Goal: Check status: Check status

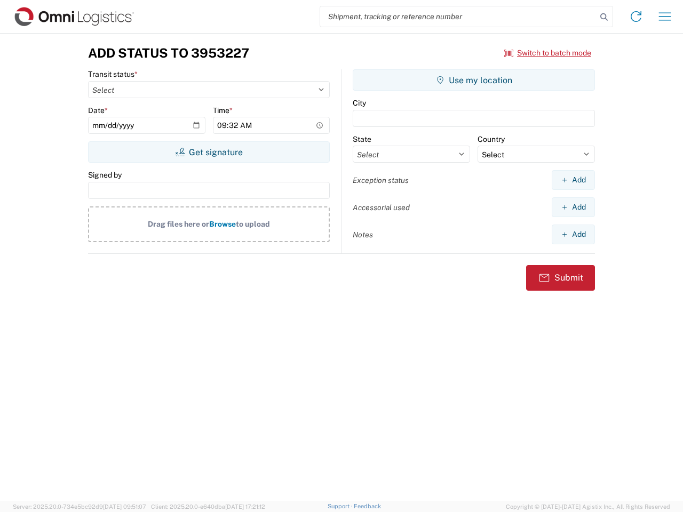
click at [458, 17] on input "search" at bounding box center [458, 16] width 276 height 20
click at [604, 17] on icon at bounding box center [603, 17] width 15 height 15
click at [636, 17] on icon at bounding box center [635, 16] width 17 height 17
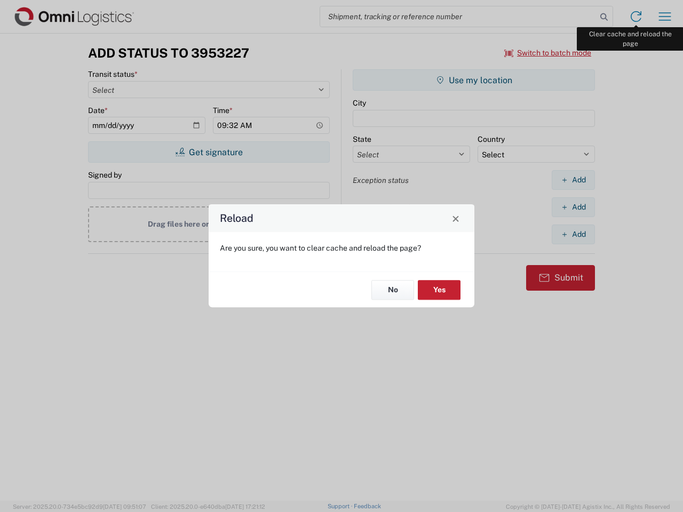
click at [665, 17] on div "Reload Are you sure, you want to clear cache and reload the page? No Yes" at bounding box center [341, 256] width 683 height 512
click at [548, 53] on div "Reload Are you sure, you want to clear cache and reload the page? No Yes" at bounding box center [341, 256] width 683 height 512
click at [209, 152] on div "Reload Are you sure, you want to clear cache and reload the page? No Yes" at bounding box center [341, 256] width 683 height 512
click at [474, 80] on div "Reload Are you sure, you want to clear cache and reload the page? No Yes" at bounding box center [341, 256] width 683 height 512
click at [573, 180] on div "Reload Are you sure, you want to clear cache and reload the page? No Yes" at bounding box center [341, 256] width 683 height 512
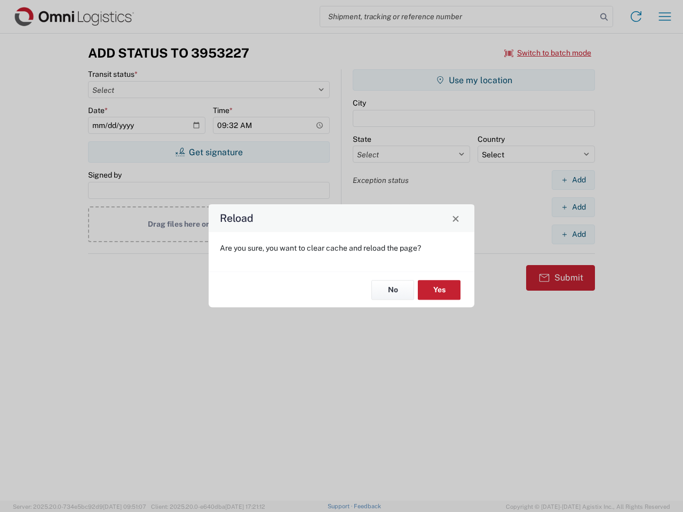
click at [573, 207] on div "Reload Are you sure, you want to clear cache and reload the page? No Yes" at bounding box center [341, 256] width 683 height 512
click at [573, 234] on div "Reload Are you sure, you want to clear cache and reload the page? No Yes" at bounding box center [341, 256] width 683 height 512
